Goal: Task Accomplishment & Management: Use online tool/utility

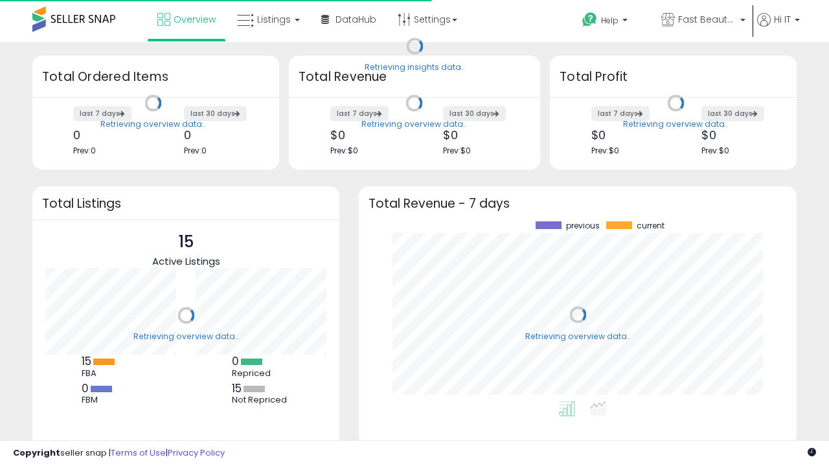
scroll to position [180, 412]
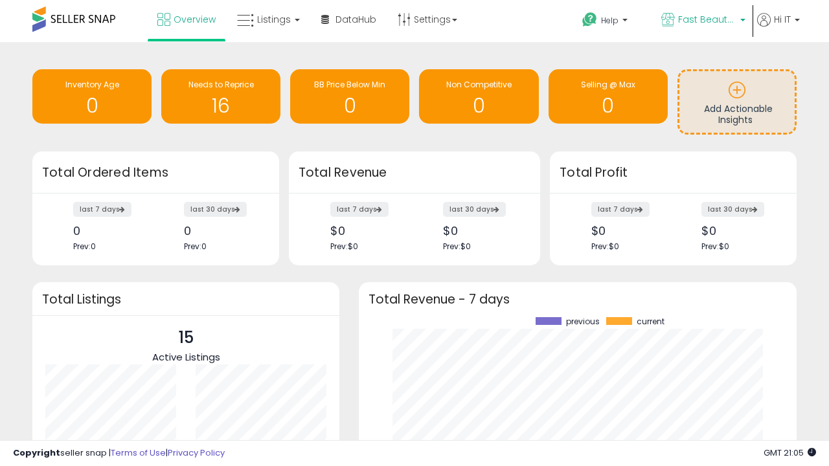
click at [702, 21] on span "Fast Beauty ([GEOGRAPHIC_DATA])" at bounding box center [707, 19] width 58 height 13
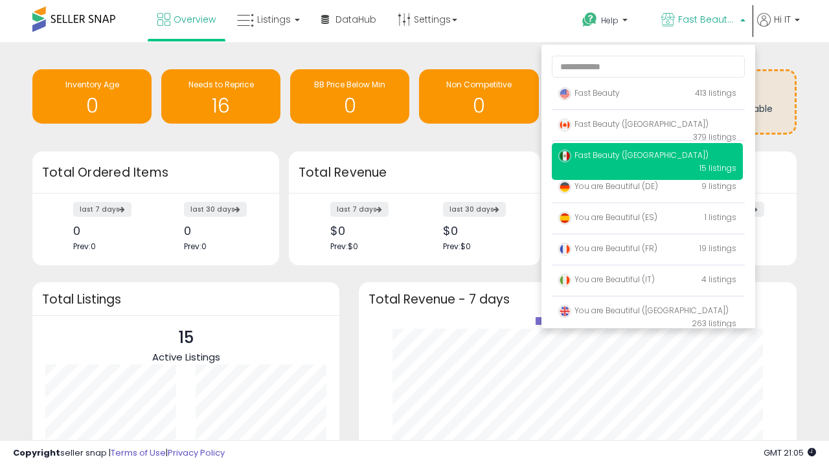
click at [647, 126] on span "Fast Beauty ([GEOGRAPHIC_DATA])" at bounding box center [633, 123] width 150 height 11
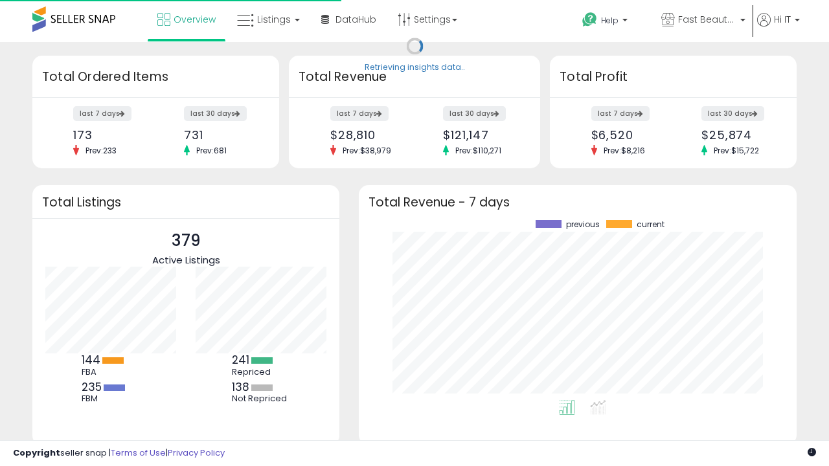
scroll to position [180, 412]
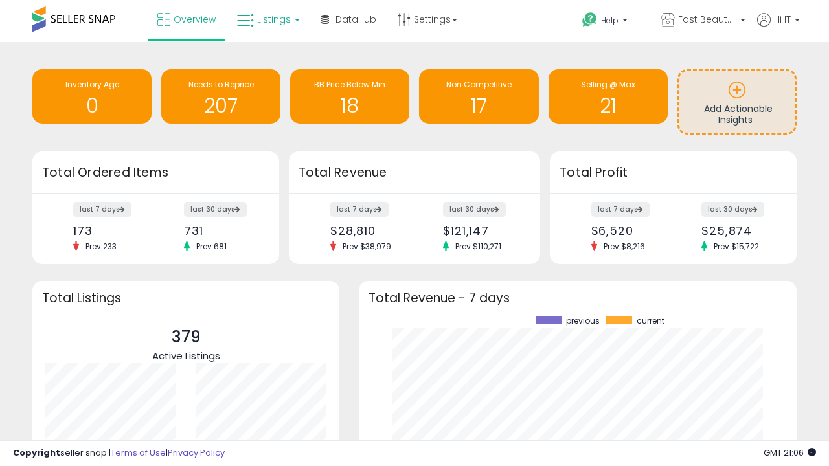
click at [267, 19] on span "Listings" at bounding box center [274, 19] width 34 height 13
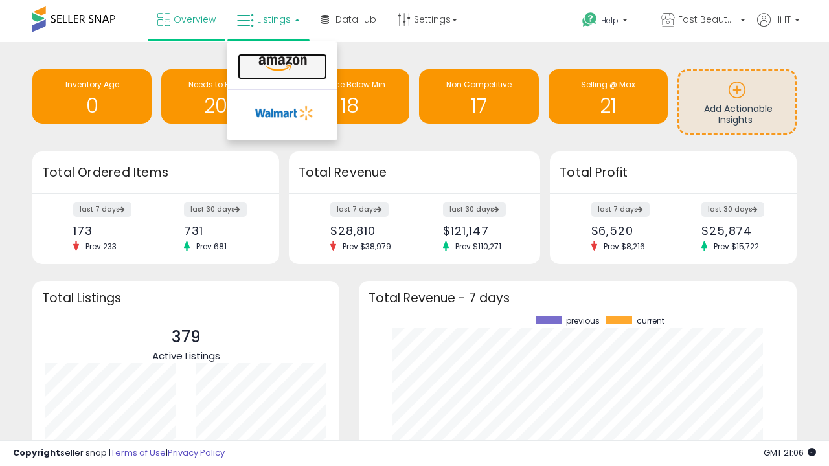
click at [281, 64] on icon at bounding box center [282, 64] width 56 height 17
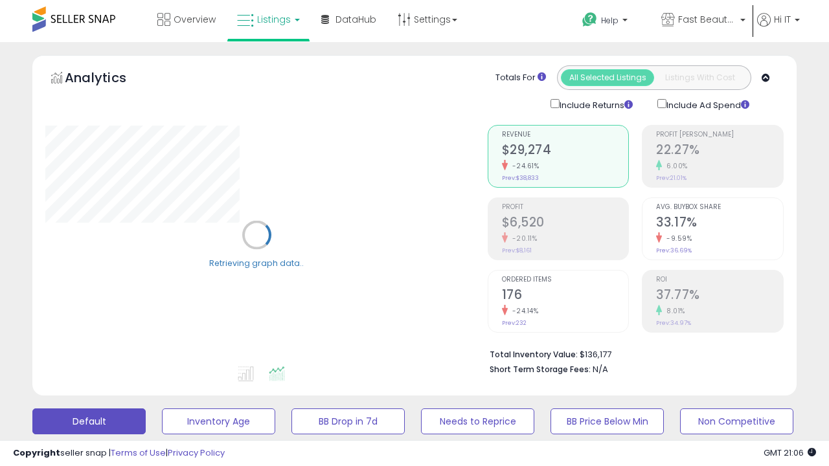
scroll to position [251, 0]
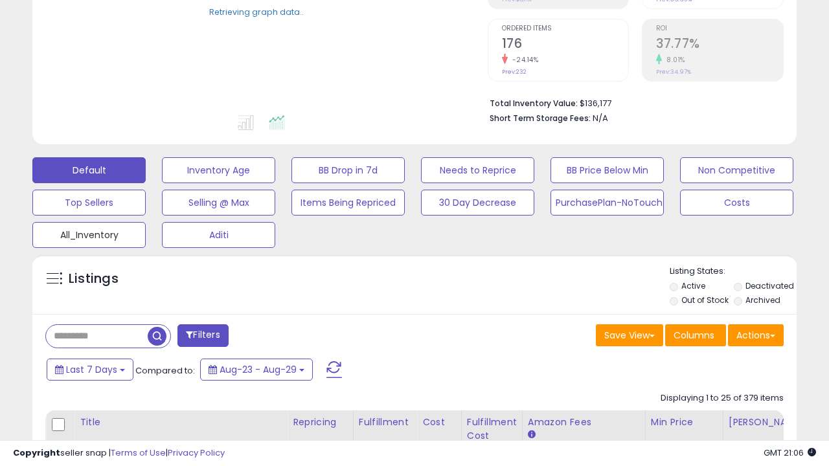
click at [89, 232] on button "All_Inventory" at bounding box center [88, 235] width 113 height 26
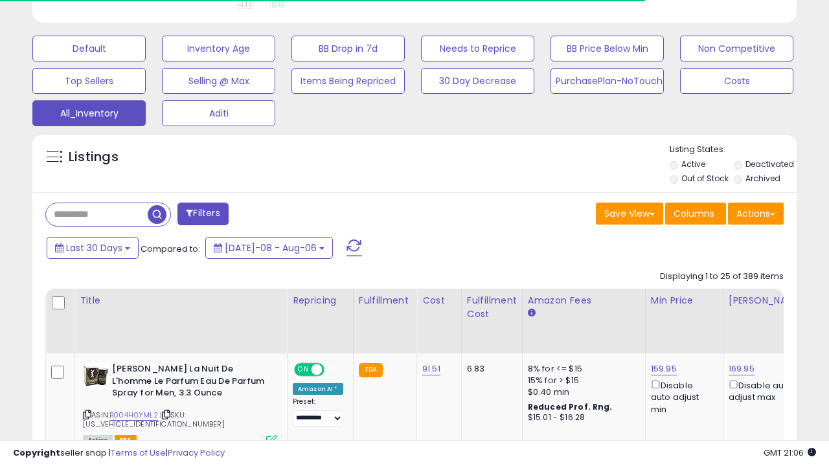
scroll to position [0, 10]
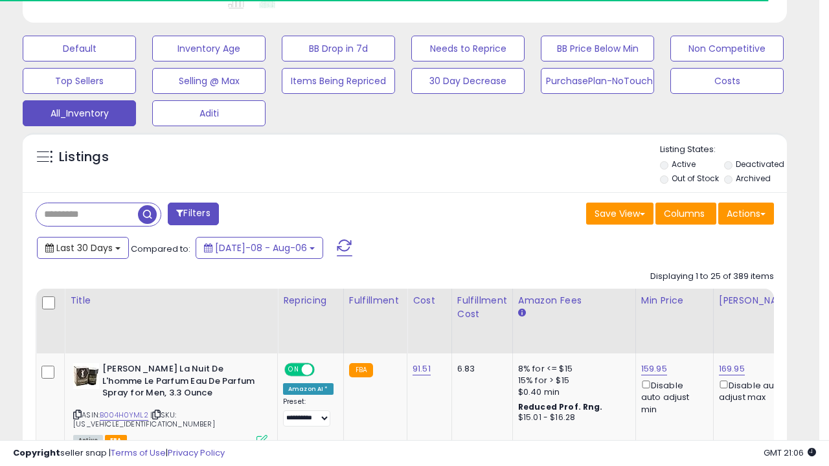
click at [82, 247] on span "Last 30 Days" at bounding box center [84, 248] width 56 height 13
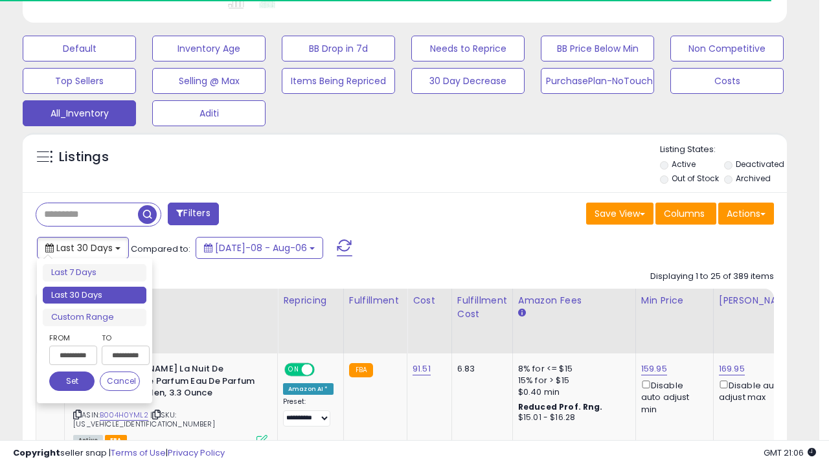
scroll to position [265, 442]
click at [95, 295] on li "Last 30 Days" at bounding box center [95, 295] width 104 height 17
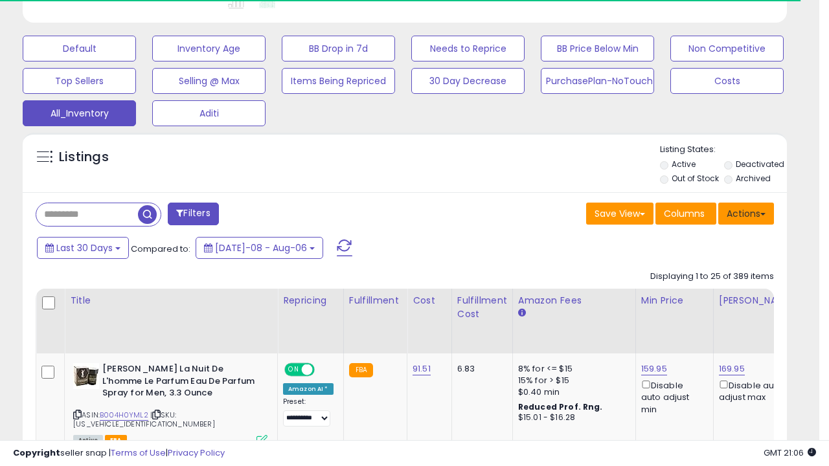
click at [746, 212] on button "Actions" at bounding box center [746, 214] width 56 height 22
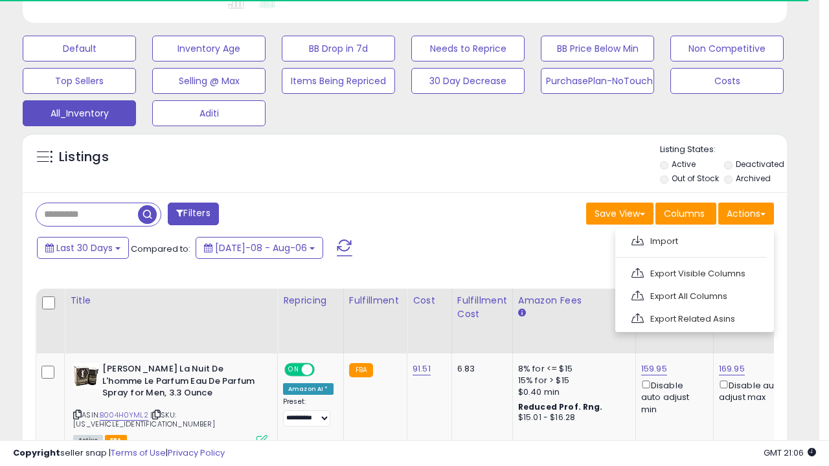
click at [693, 295] on link "Export All Columns" at bounding box center [693, 296] width 142 height 20
